Goal: Information Seeking & Learning: Learn about a topic

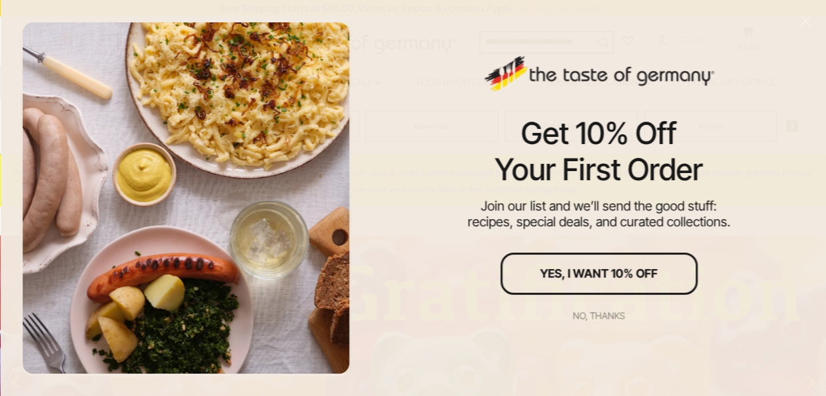
click at [593, 318] on div "No, thanks" at bounding box center [599, 315] width 52 height 9
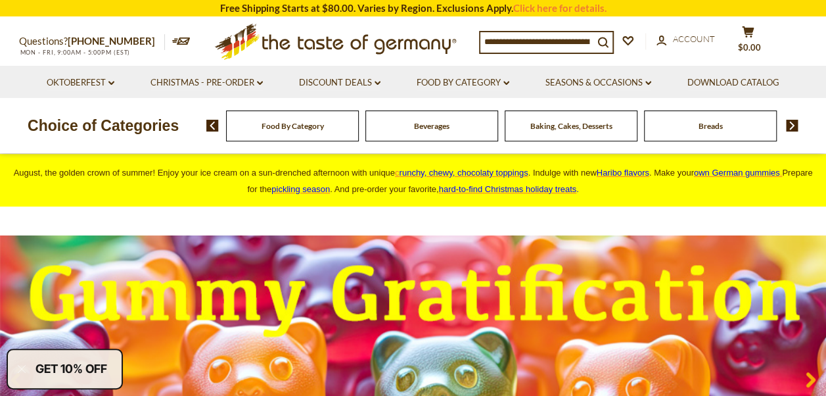
click at [792, 128] on img at bounding box center [792, 126] width 12 height 12
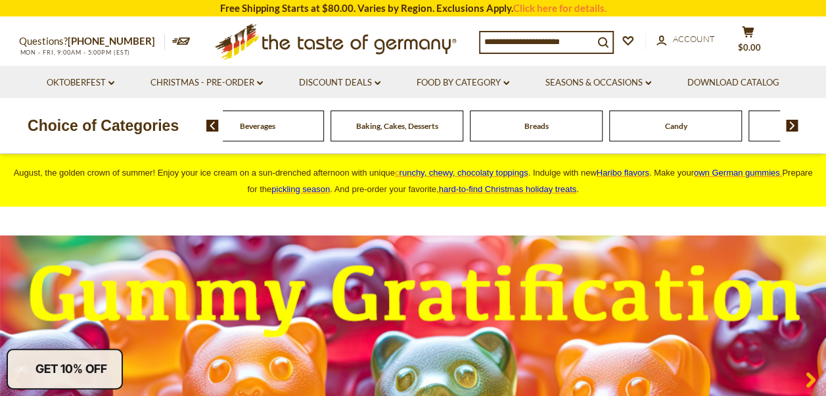
click at [792, 128] on img at bounding box center [792, 126] width 12 height 12
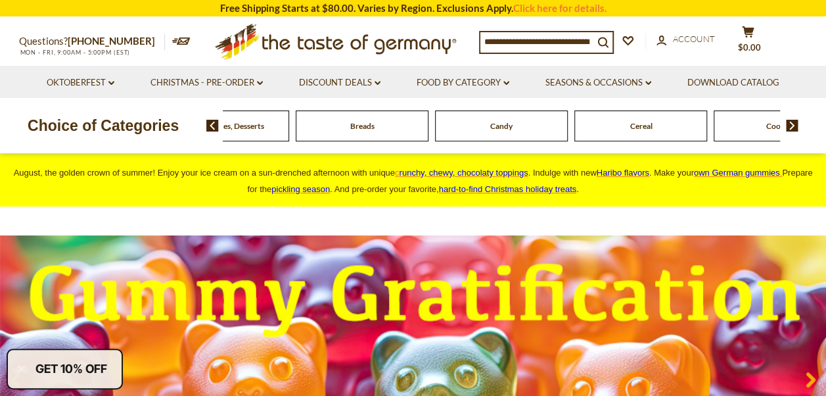
click at [792, 128] on img at bounding box center [792, 126] width 12 height 12
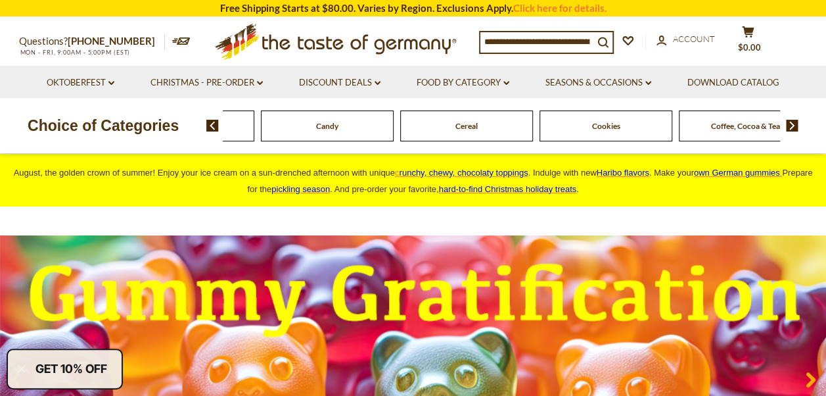
click at [792, 128] on img at bounding box center [792, 126] width 12 height 12
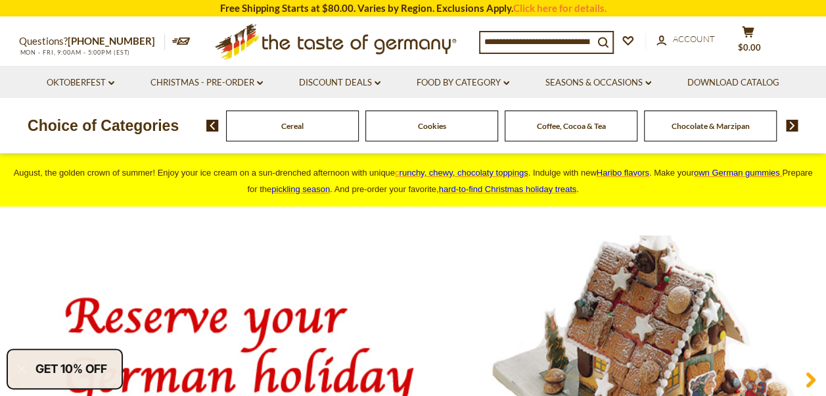
click at [792, 128] on img at bounding box center [792, 126] width 12 height 12
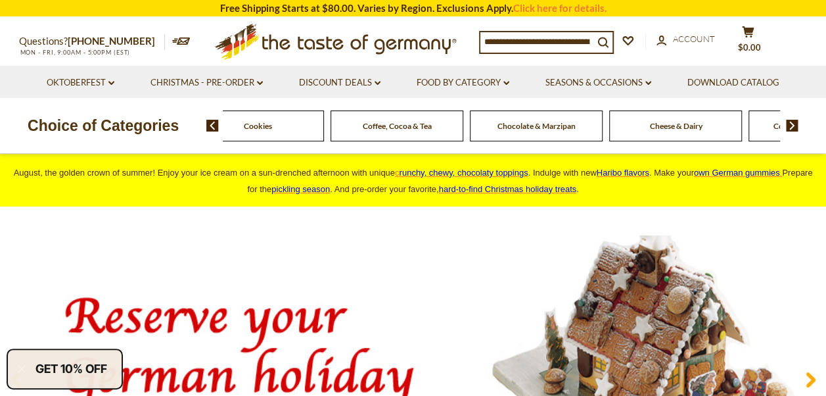
click at [792, 128] on img at bounding box center [792, 126] width 12 height 12
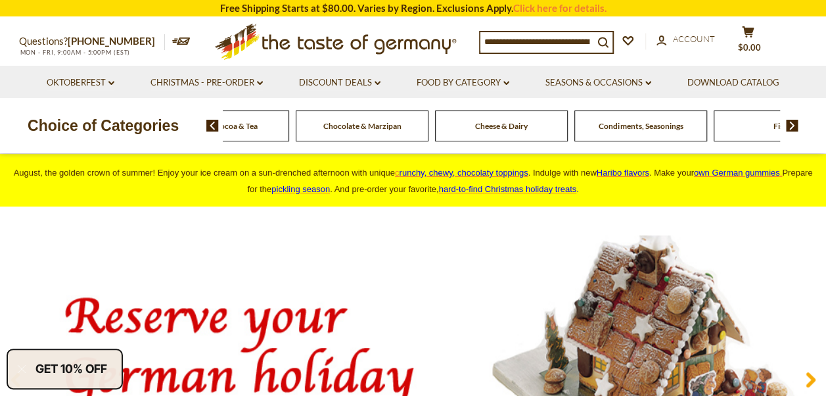
click at [792, 128] on img at bounding box center [792, 126] width 12 height 12
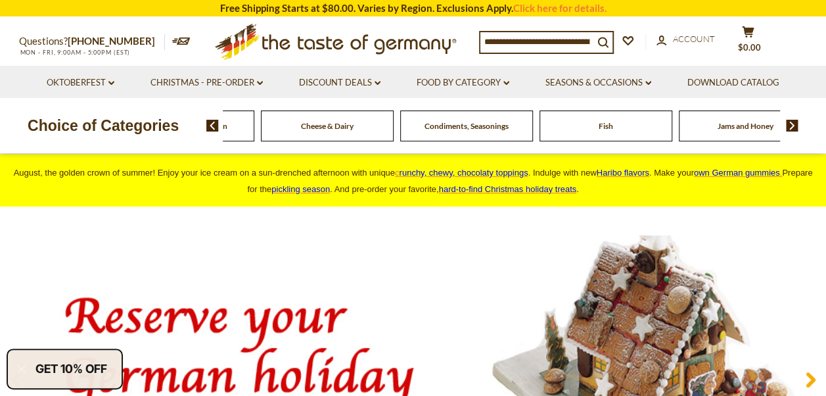
click at [792, 128] on img at bounding box center [792, 126] width 12 height 12
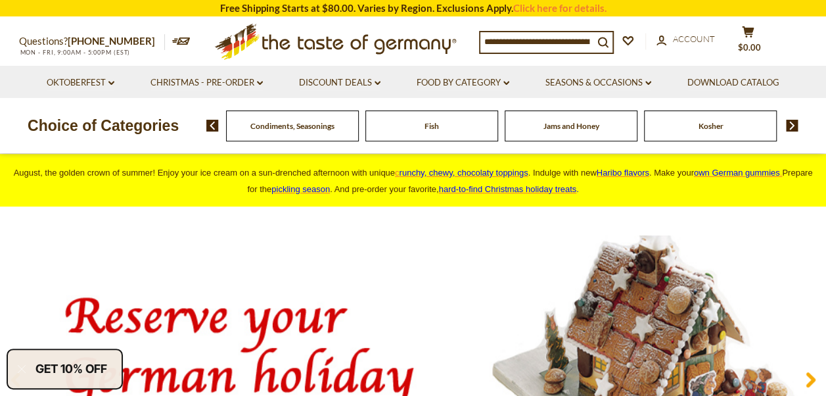
click at [792, 128] on img at bounding box center [792, 126] width 12 height 12
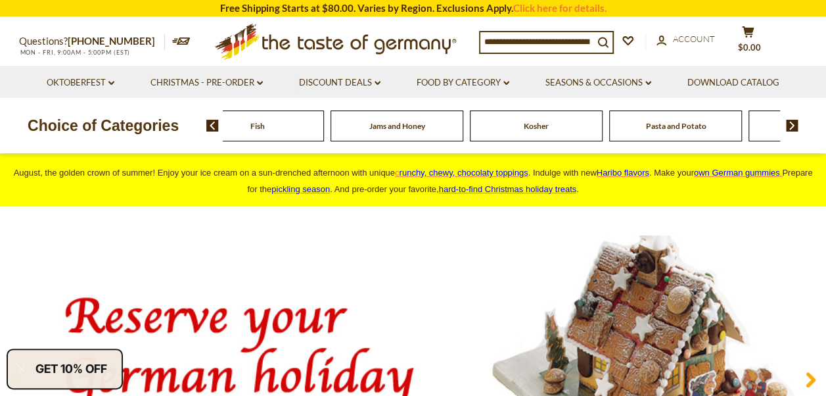
click at [792, 128] on img at bounding box center [792, 126] width 12 height 12
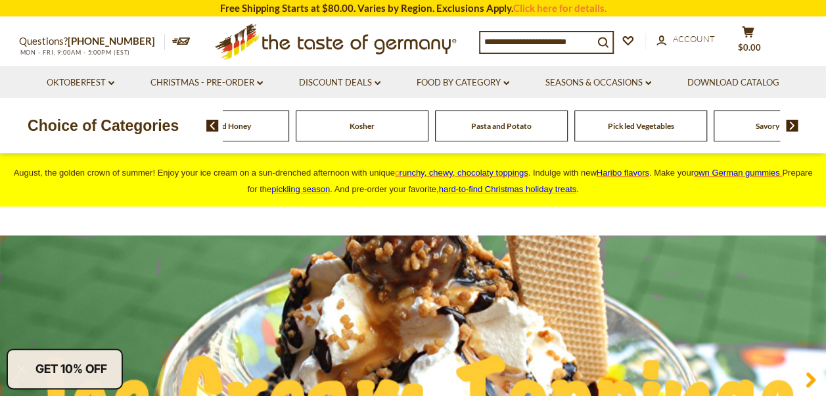
click at [646, 128] on span "Pickled Vegetables" at bounding box center [641, 126] width 66 height 10
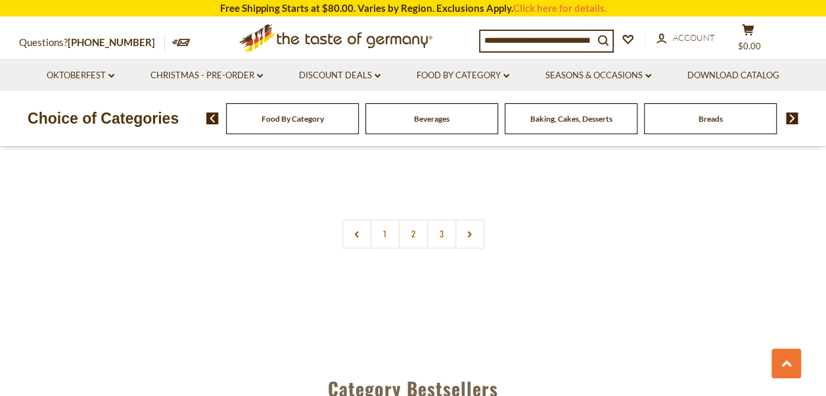
scroll to position [3155, 0]
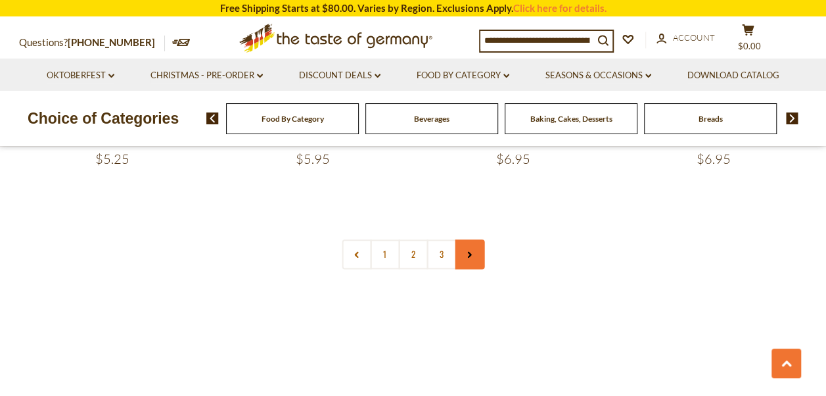
click at [470, 255] on use at bounding box center [470, 254] width 4 height 7
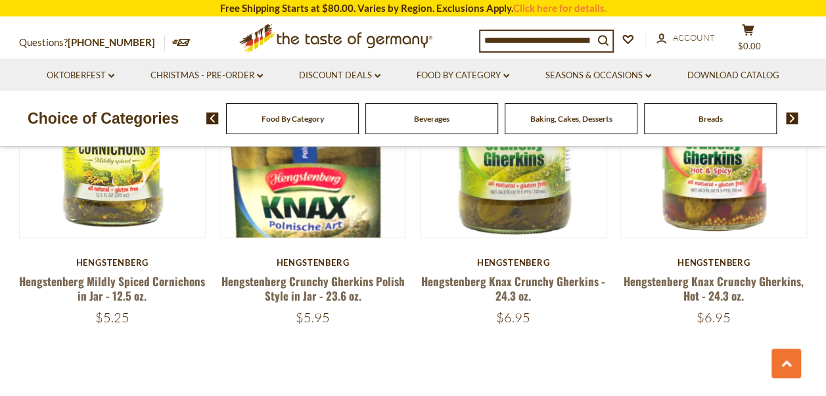
scroll to position [3155, 0]
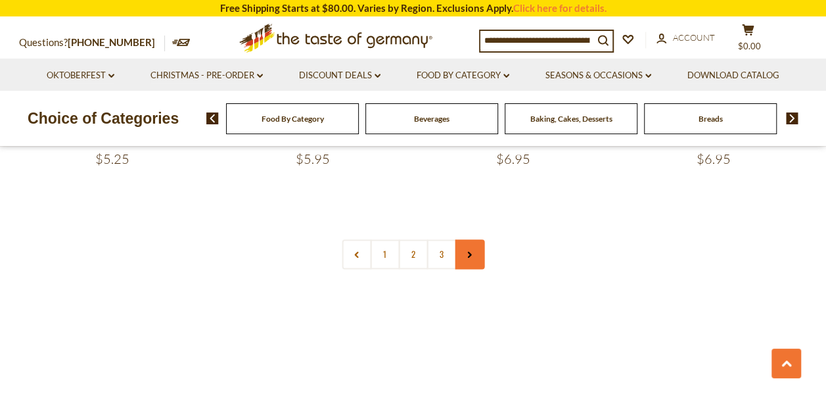
click at [471, 254] on use at bounding box center [470, 254] width 4 height 7
click at [78, 73] on link "Oktoberfest dropdown_arrow" at bounding box center [81, 75] width 68 height 14
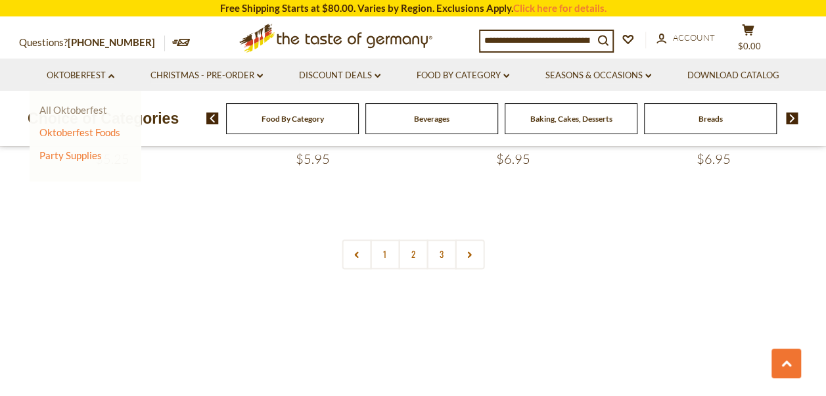
click at [78, 110] on link "All Oktoberfest" at bounding box center [73, 110] width 68 height 12
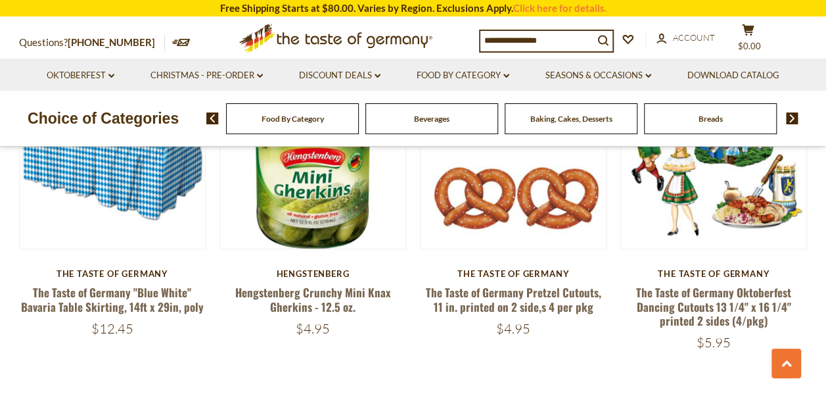
scroll to position [3155, 0]
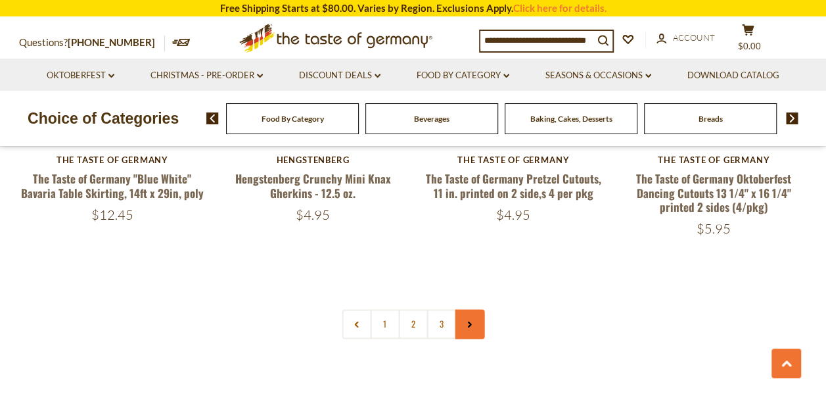
click at [473, 309] on link at bounding box center [470, 324] width 30 height 30
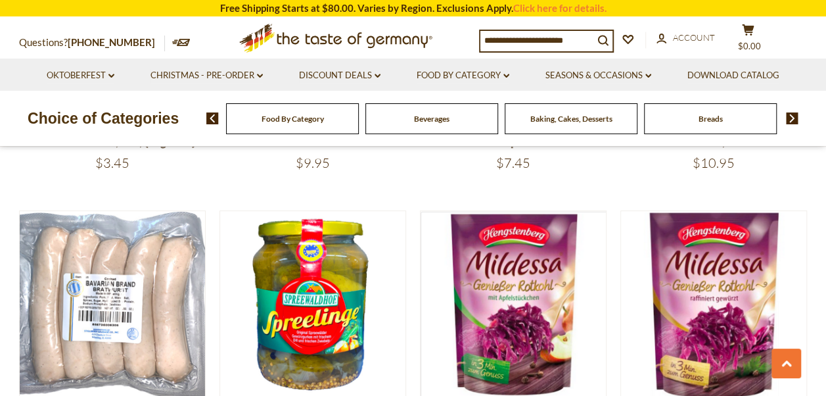
scroll to position [2695, 0]
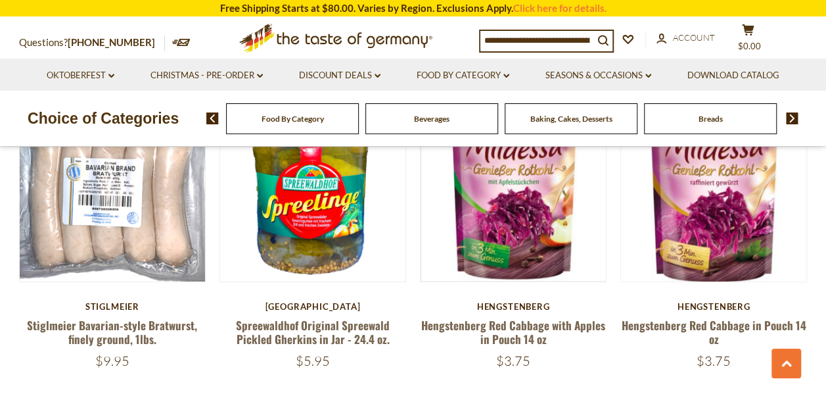
click at [513, 42] on input at bounding box center [537, 40] width 113 height 18
type input "*******"
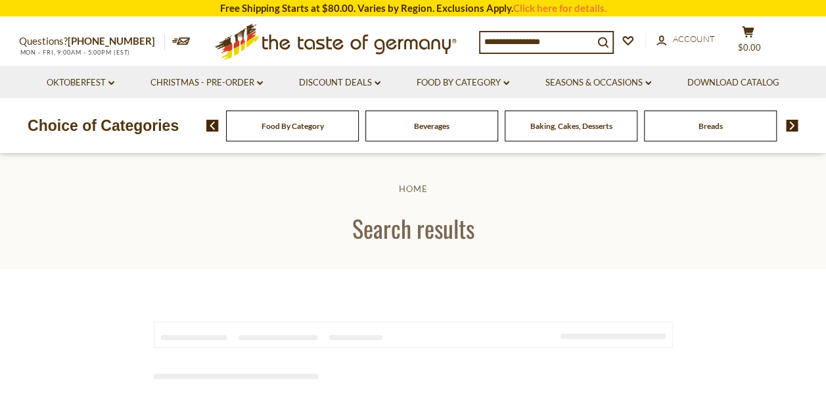
type input "*******"
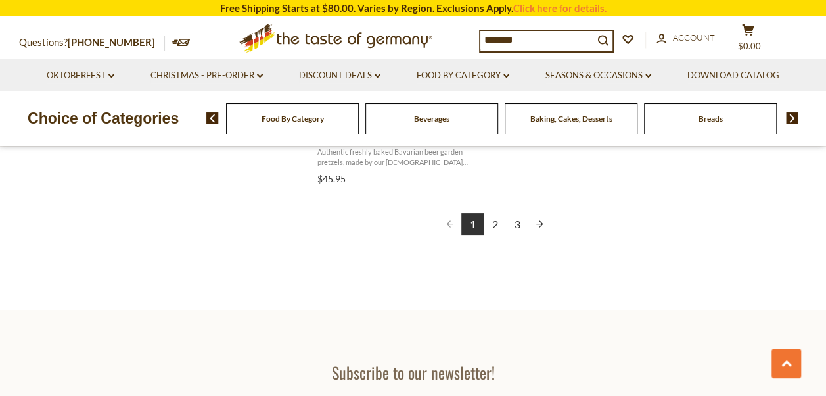
scroll to position [2498, 0]
click at [538, 211] on link "Next page" at bounding box center [540, 222] width 22 height 22
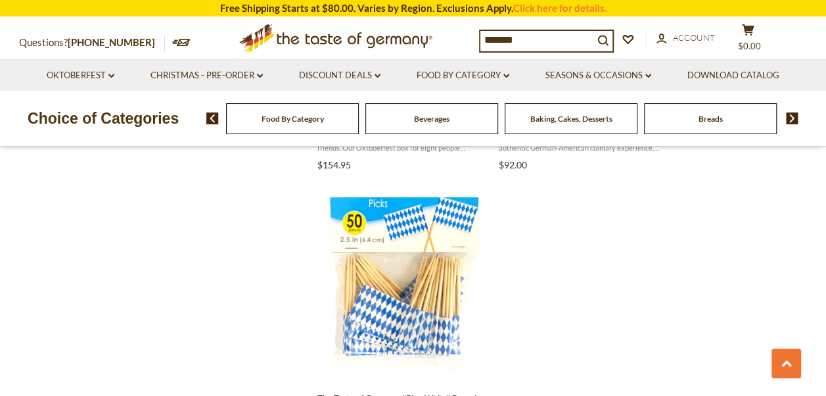
scroll to position [2367, 0]
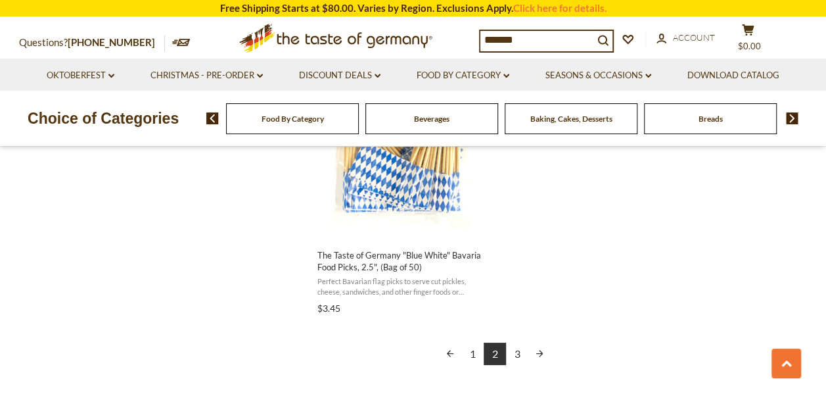
click at [538, 352] on link "Next page" at bounding box center [540, 353] width 22 height 22
